Goal: Check status: Check status

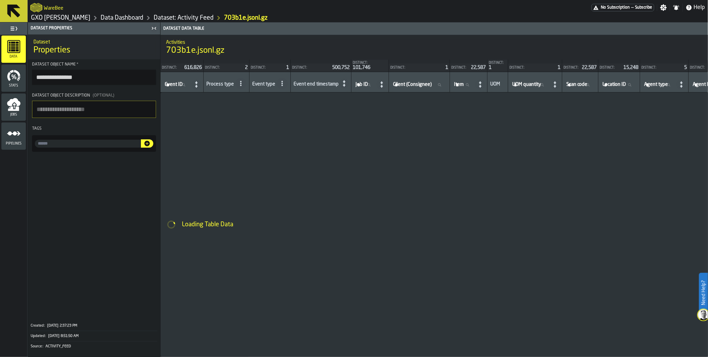
click at [16, 47] on rect "menu Data" at bounding box center [17, 47] width 3 height 1
click at [110, 17] on link "Data Dashboard" at bounding box center [122, 18] width 43 height 8
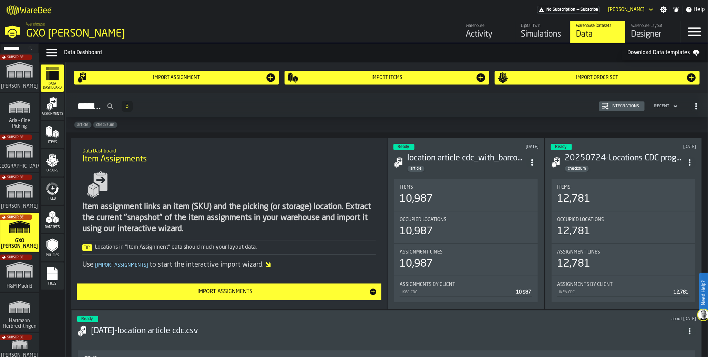
click at [51, 187] on icon "menu Feed" at bounding box center [53, 189] width 14 height 14
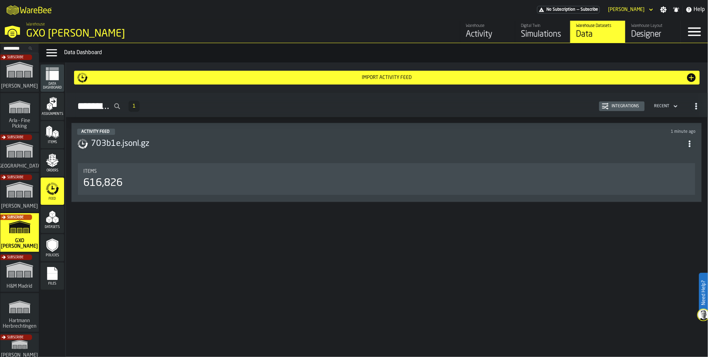
click at [96, 187] on div "616,826" at bounding box center [102, 183] width 39 height 12
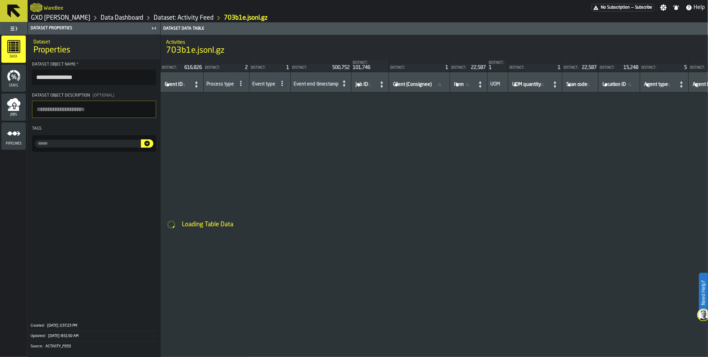
click at [14, 110] on icon "menu Jobs" at bounding box center [13, 109] width 11 height 4
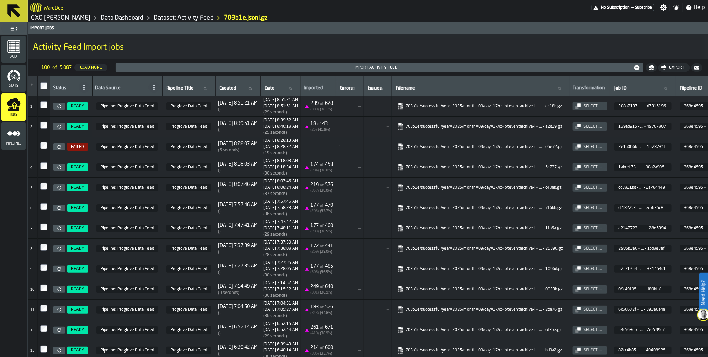
click at [58, 105] on icon at bounding box center [59, 106] width 4 height 4
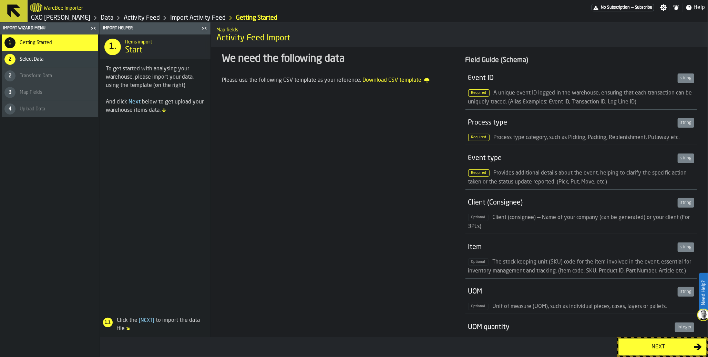
click at [634, 352] on button "Next" at bounding box center [663, 346] width 88 height 17
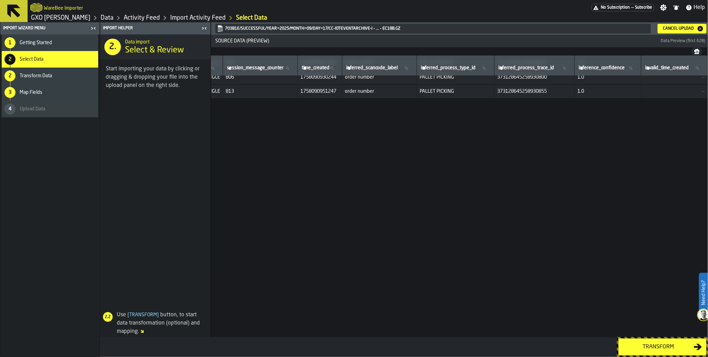
scroll to position [0, 3498]
